Goal: Information Seeking & Learning: Learn about a topic

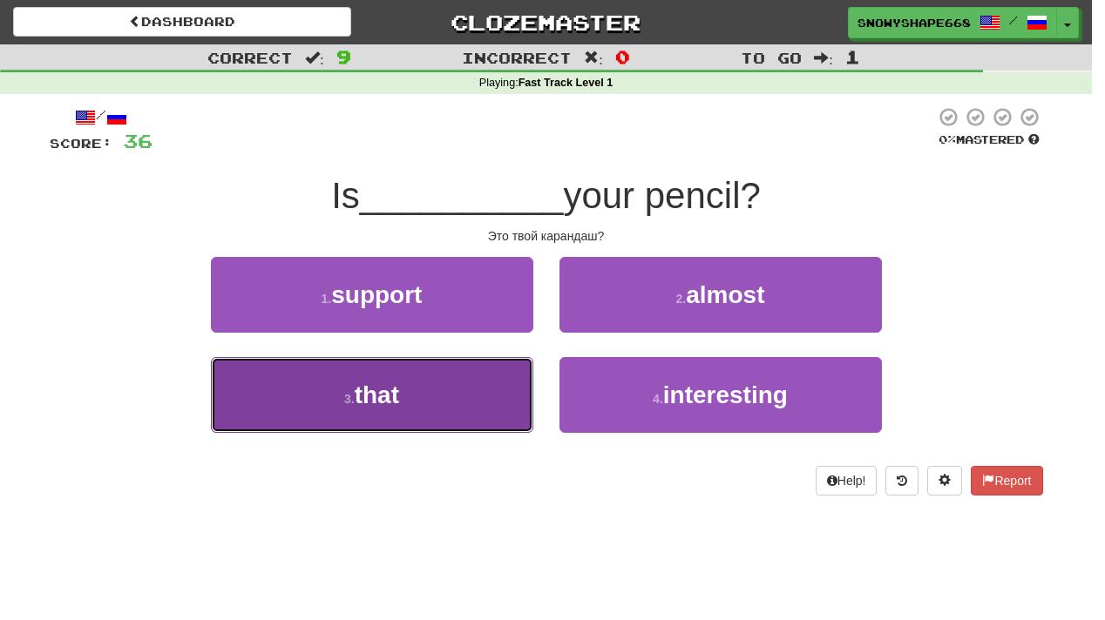
click at [369, 394] on span "that" at bounding box center [377, 395] width 44 height 27
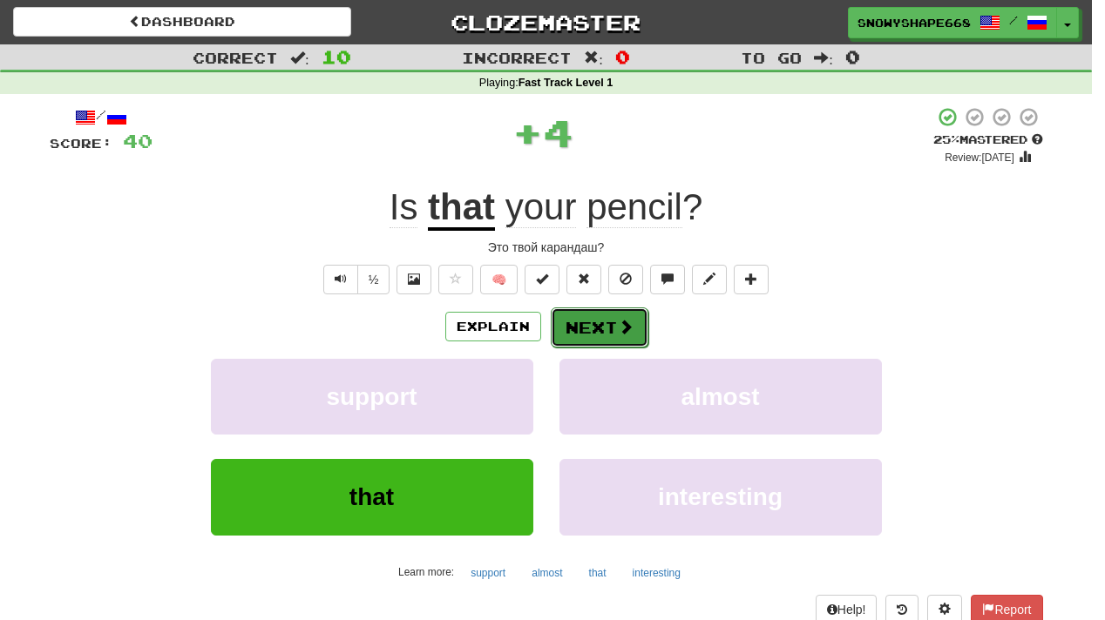
click at [594, 329] on button "Next" at bounding box center [600, 328] width 98 height 40
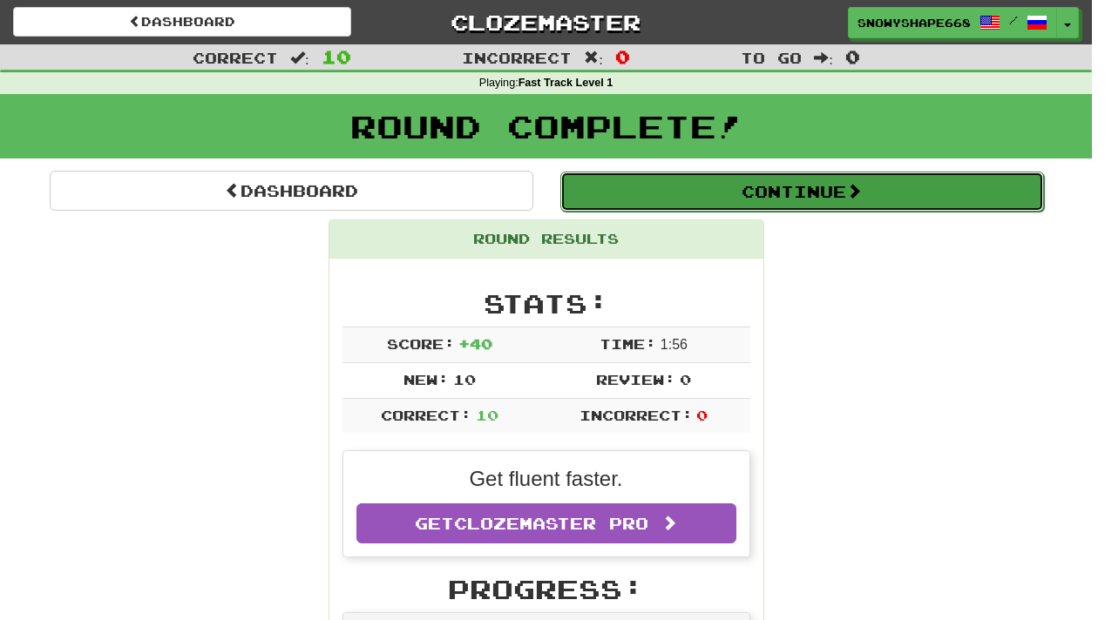
click at [766, 184] on button "Continue" at bounding box center [802, 192] width 484 height 40
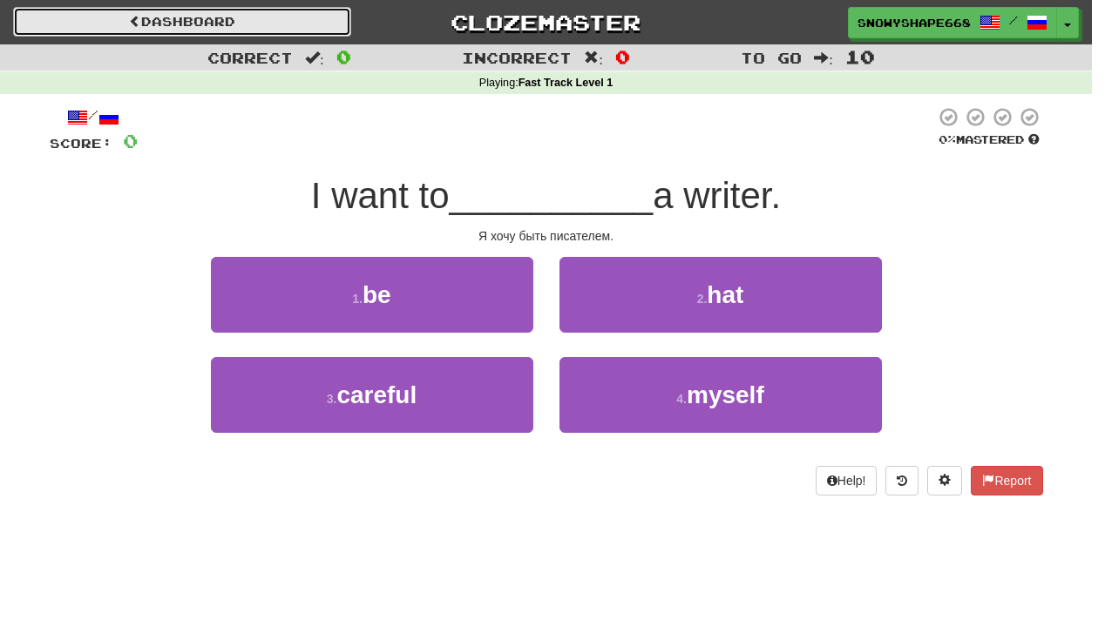
click at [308, 19] on link "Dashboard" at bounding box center [182, 22] width 338 height 30
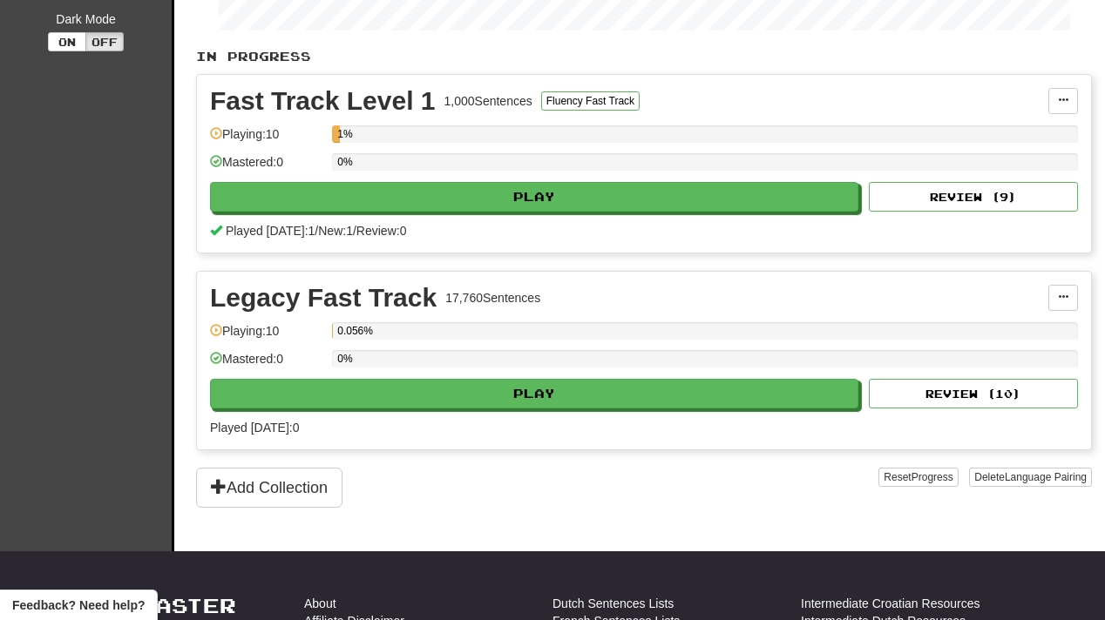
scroll to position [362, 0]
